Goal: Transaction & Acquisition: Purchase product/service

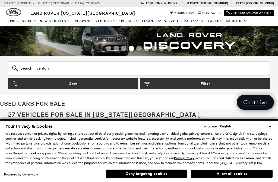
click at [130, 174] on button "Deny targeting cookies" at bounding box center [146, 173] width 81 height 9
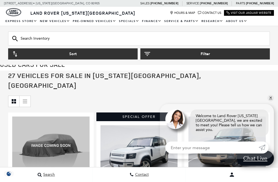
scroll to position [46, 0]
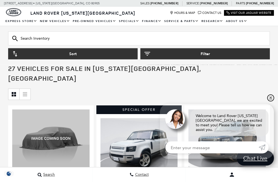
click at [269, 101] on link "✕" at bounding box center [270, 98] width 7 height 7
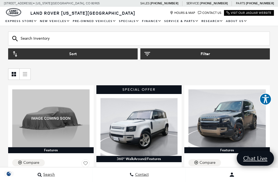
scroll to position [66, 0]
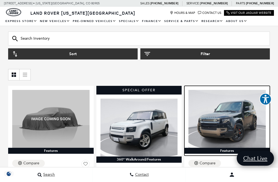
click at [240, 110] on img at bounding box center [226, 119] width 77 height 58
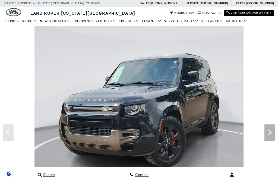
scroll to position [45, 0]
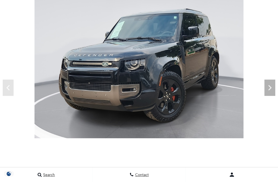
click at [269, 89] on icon "Next" at bounding box center [269, 87] width 3 height 5
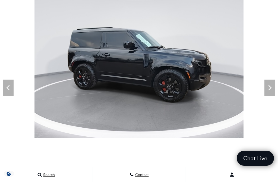
click at [270, 88] on icon "Next" at bounding box center [269, 87] width 3 height 5
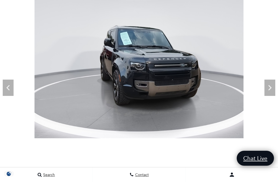
click at [268, 89] on icon "Next" at bounding box center [269, 87] width 11 height 11
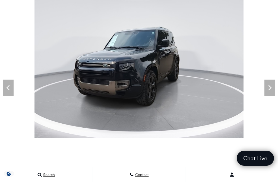
click at [270, 88] on icon "Next" at bounding box center [269, 87] width 3 height 5
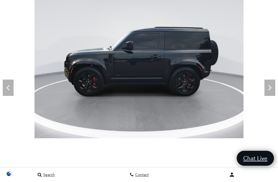
click at [269, 87] on icon "Next" at bounding box center [269, 87] width 11 height 11
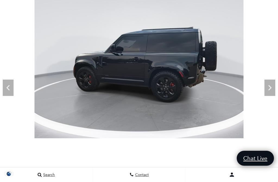
scroll to position [0, 0]
click at [267, 87] on icon "Next" at bounding box center [269, 87] width 11 height 11
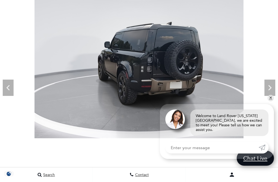
click at [269, 87] on icon "Next" at bounding box center [269, 87] width 11 height 11
click at [270, 101] on link "✕" at bounding box center [270, 98] width 7 height 7
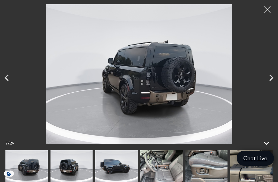
scroll to position [96, 0]
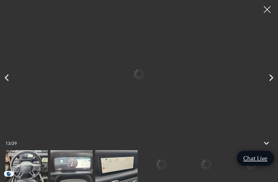
click at [138, 165] on img at bounding box center [116, 166] width 42 height 32
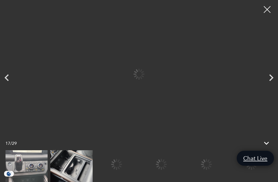
click at [138, 163] on div at bounding box center [116, 164] width 42 height 28
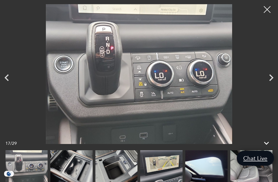
scroll to position [87, 0]
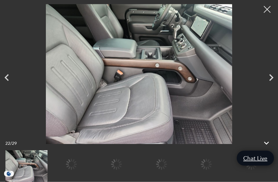
scroll to position [87, 0]
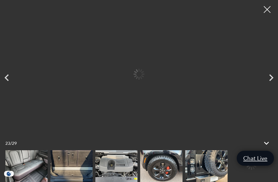
click at [76, 160] on img at bounding box center [71, 166] width 42 height 32
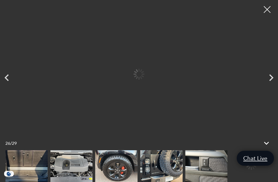
click at [138, 165] on img at bounding box center [116, 166] width 42 height 32
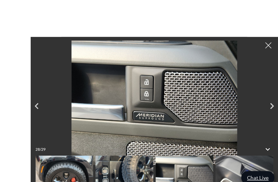
scroll to position [49, 0]
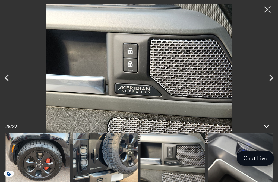
click at [272, 81] on icon "Next" at bounding box center [271, 77] width 4 height 7
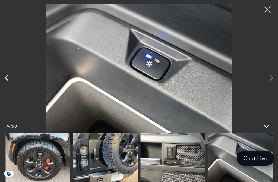
click at [268, 11] on div at bounding box center [267, 10] width 14 height 14
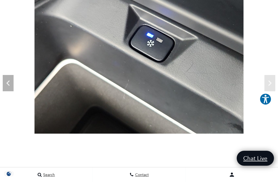
click at [9, 176] on img "Opt-Out Icon" at bounding box center [9, 174] width 12 height 6
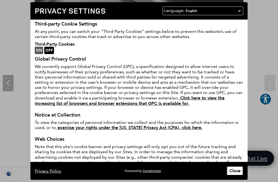
click at [238, 175] on button "Close" at bounding box center [234, 170] width 17 height 9
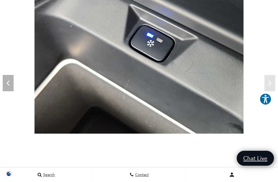
click at [10, 80] on icon "Previous" at bounding box center [8, 83] width 11 height 11
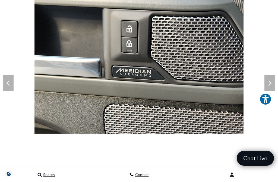
scroll to position [0, 0]
